Goal: Transaction & Acquisition: Obtain resource

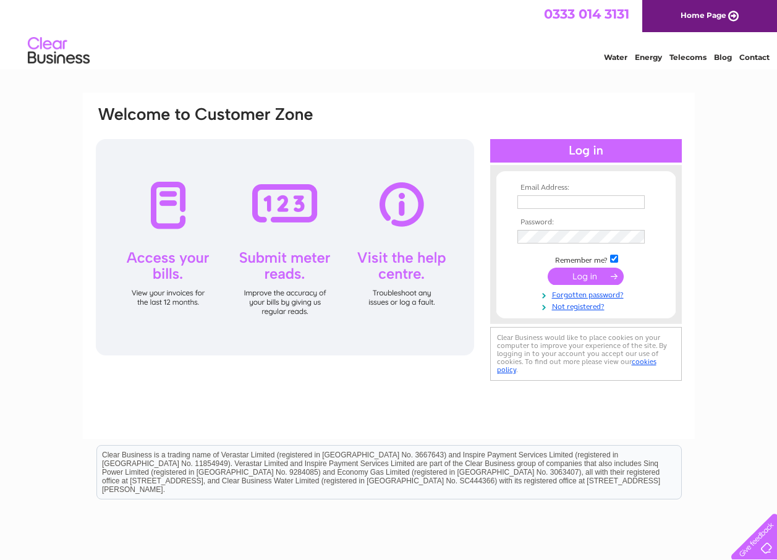
click at [372, 63] on div "Water Energy Telecoms Blog Contact" at bounding box center [388, 52] width 777 height 40
type input "sharon@glendrummond.co.uk"
click at [569, 273] on input "submit" at bounding box center [585, 276] width 76 height 17
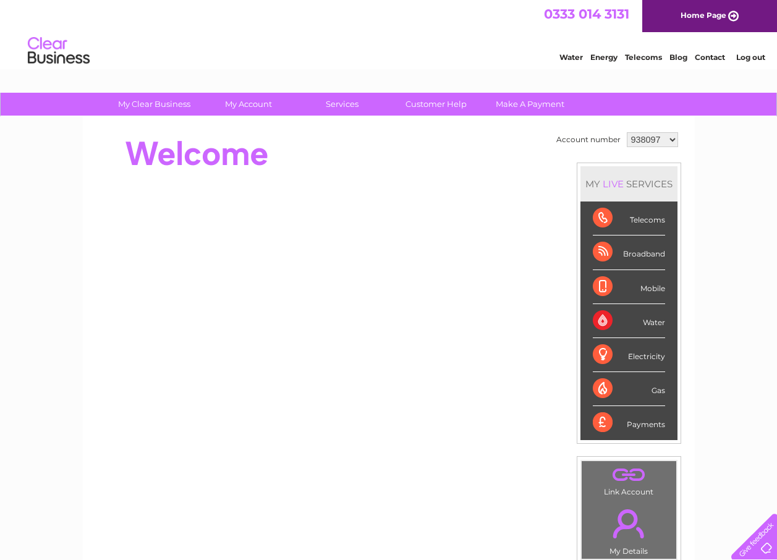
click at [669, 137] on select "938097 1140639" at bounding box center [652, 139] width 51 height 15
select select "1140639"
click at [627, 132] on select "938097 1140639" at bounding box center [652, 139] width 51 height 15
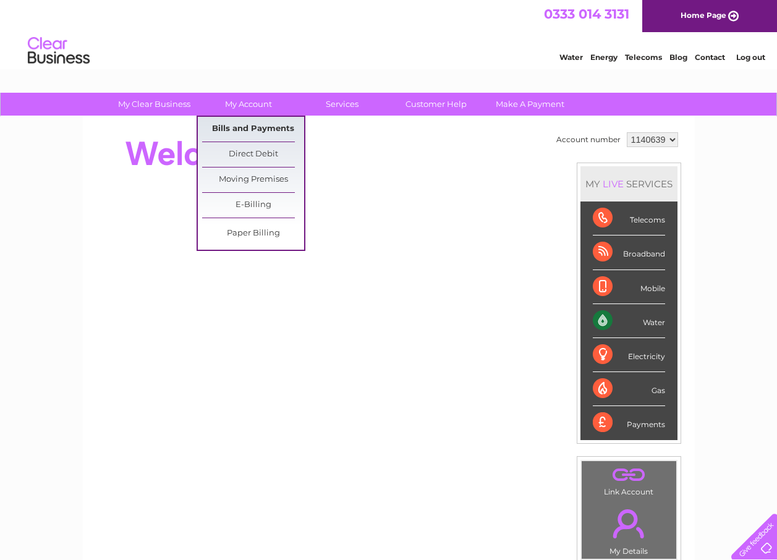
click at [263, 123] on link "Bills and Payments" at bounding box center [253, 129] width 102 height 25
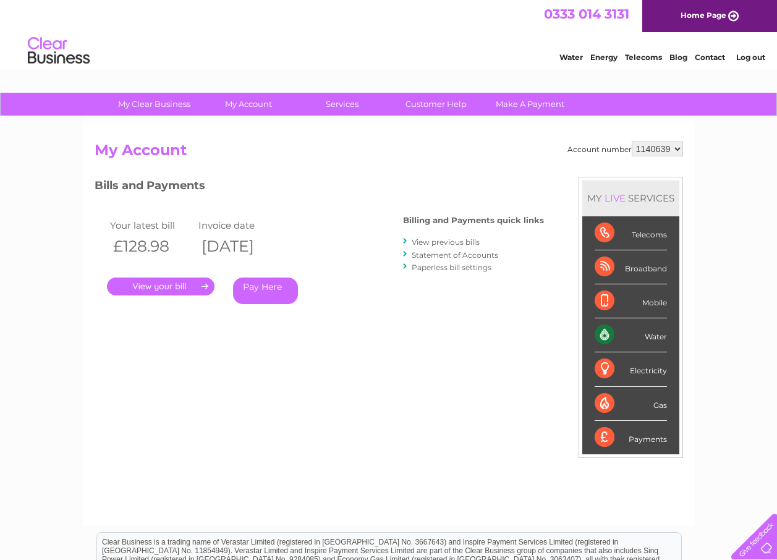
click at [154, 281] on link "." at bounding box center [161, 286] width 108 height 18
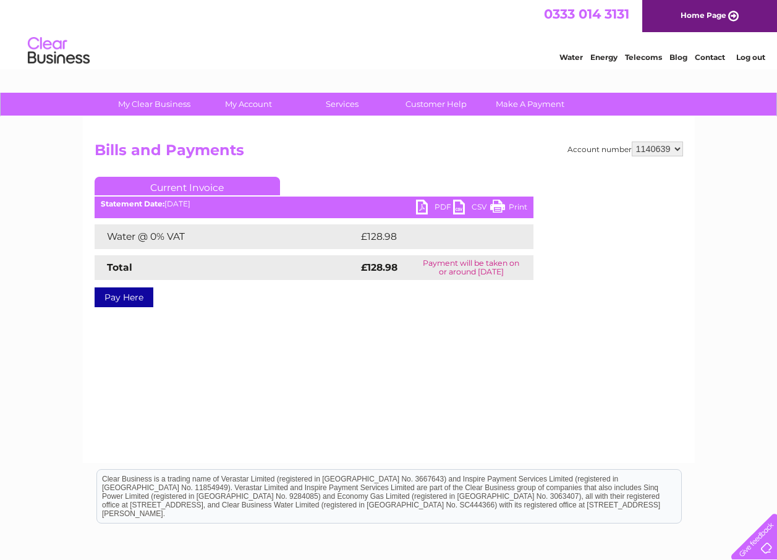
click at [420, 204] on link "PDF" at bounding box center [434, 209] width 37 height 18
click at [751, 55] on link "Log out" at bounding box center [750, 57] width 29 height 9
